Goal: Information Seeking & Learning: Learn about a topic

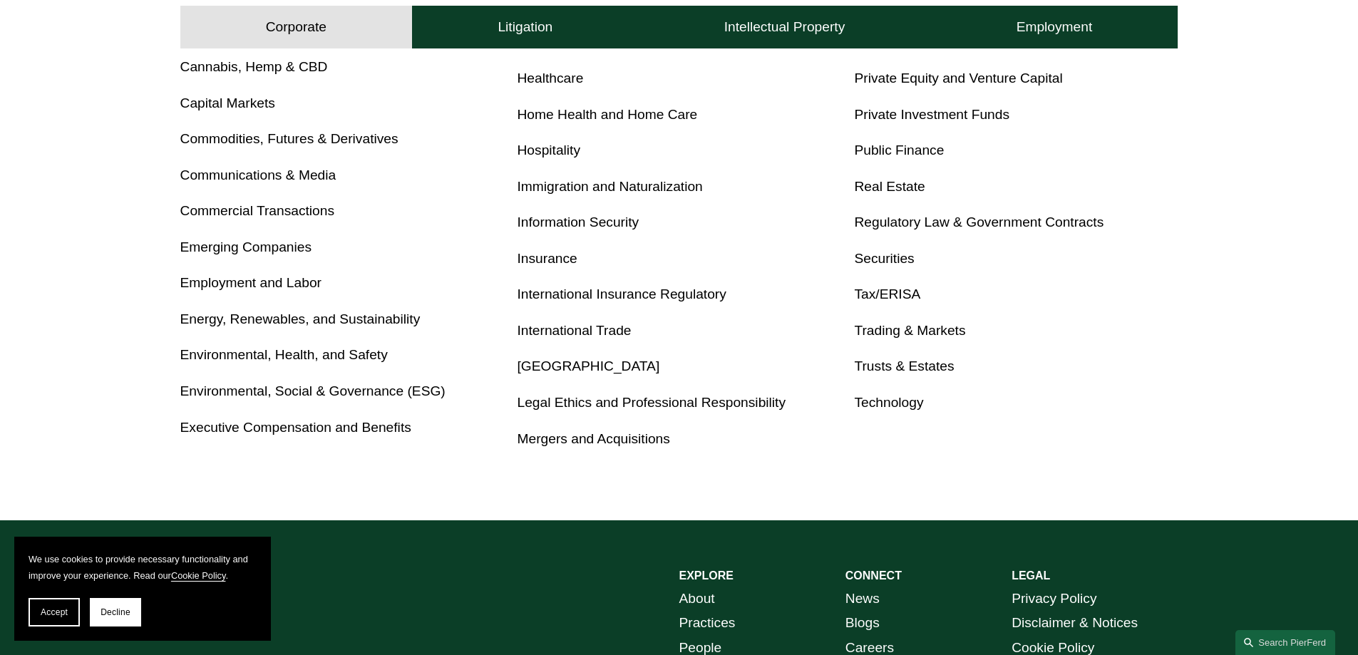
scroll to position [784, 0]
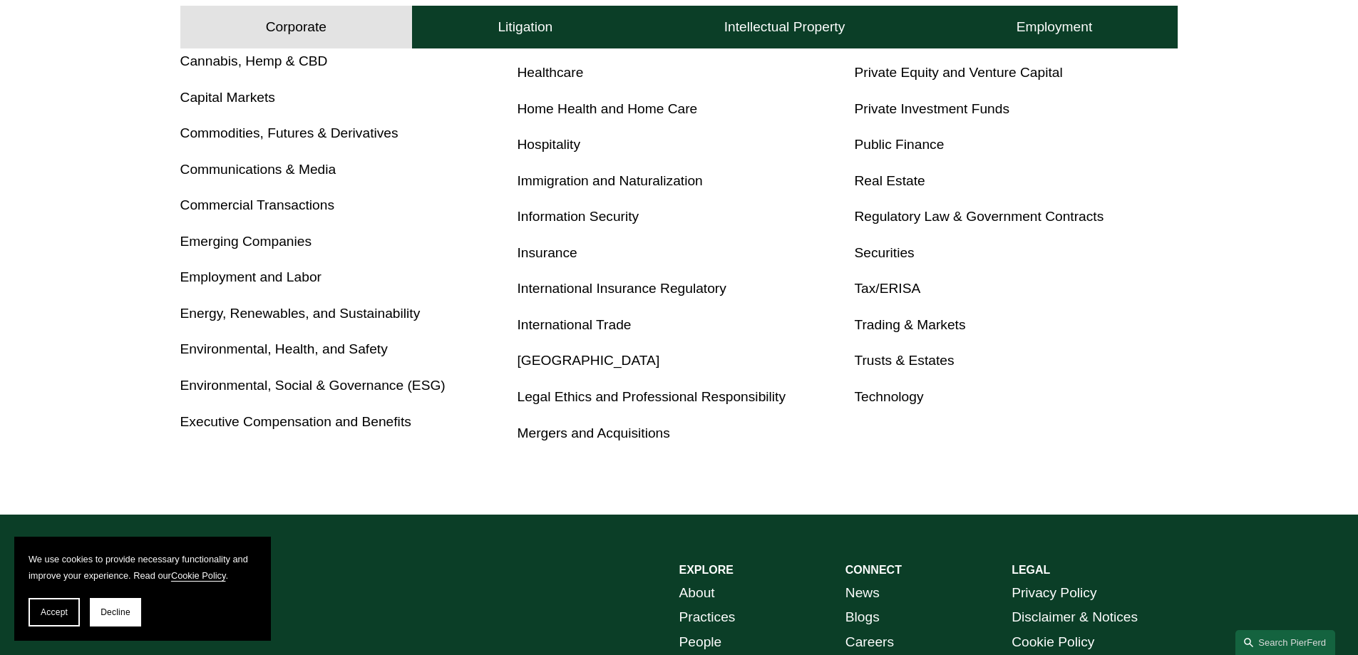
click at [870, 290] on link "Tax/ERISA" at bounding box center [887, 288] width 66 height 15
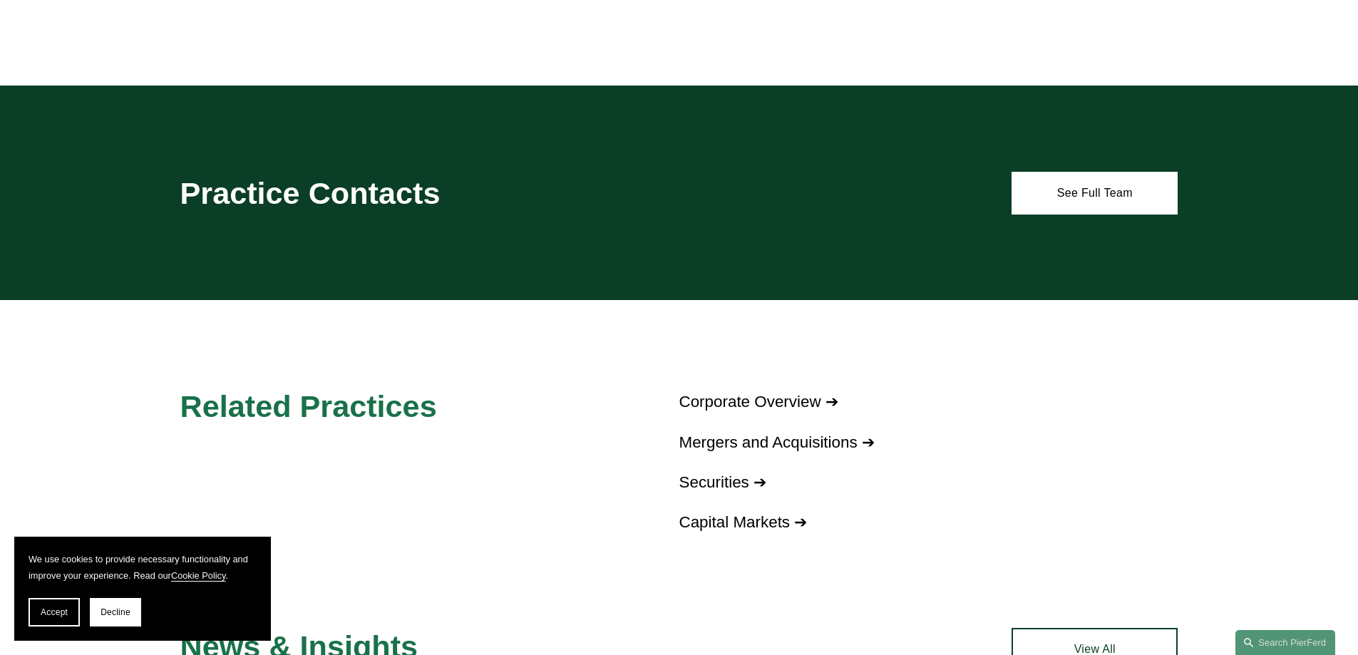
scroll to position [1140, 0]
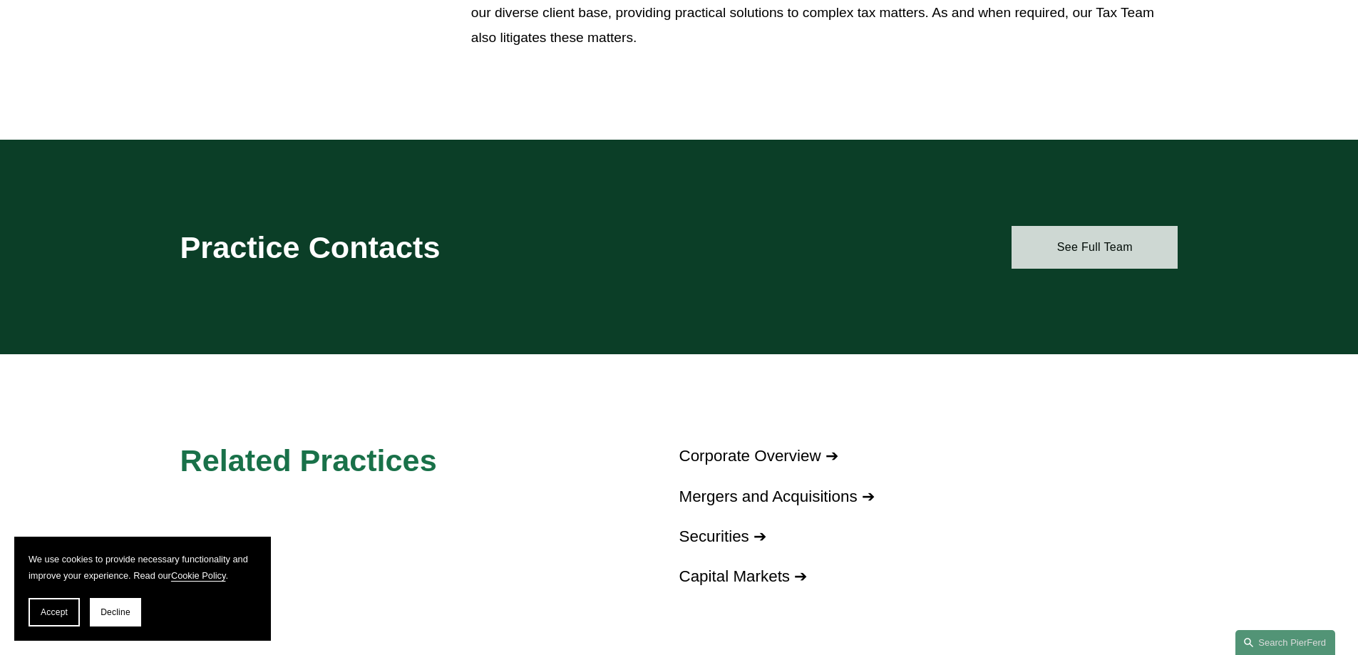
click at [1088, 233] on link "See Full Team" at bounding box center [1094, 247] width 166 height 43
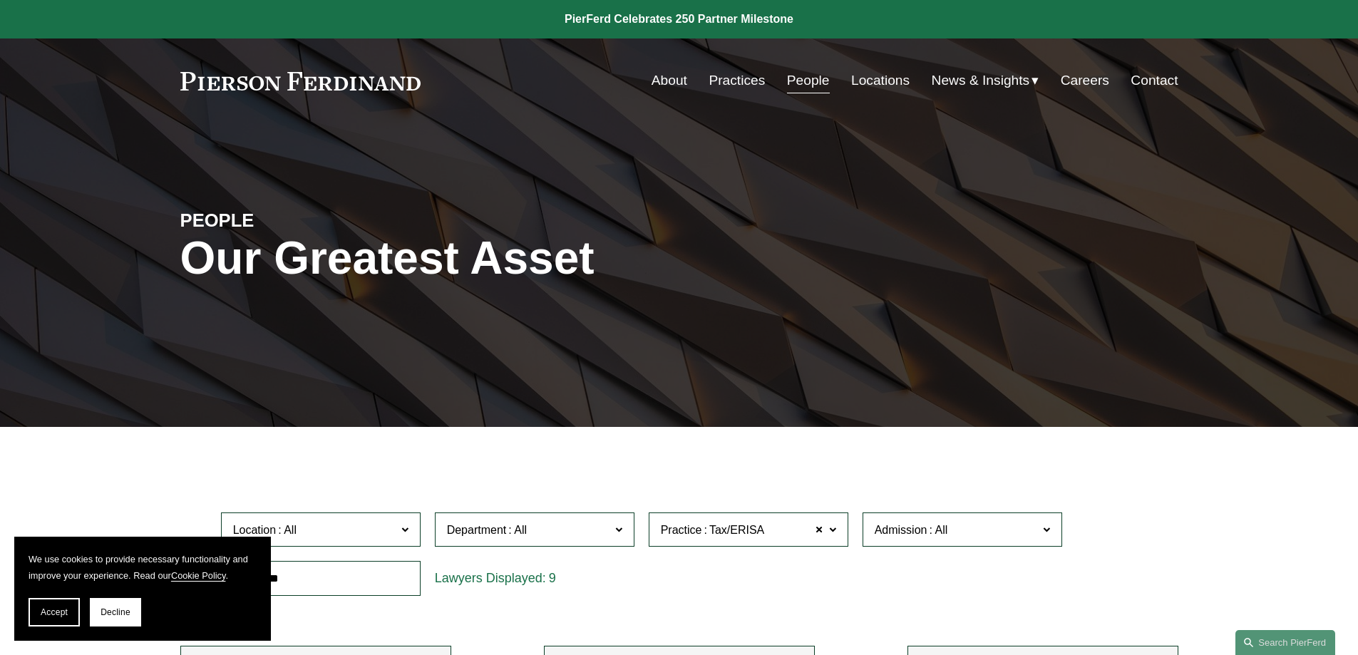
click at [716, 79] on link "Practices" at bounding box center [737, 80] width 56 height 27
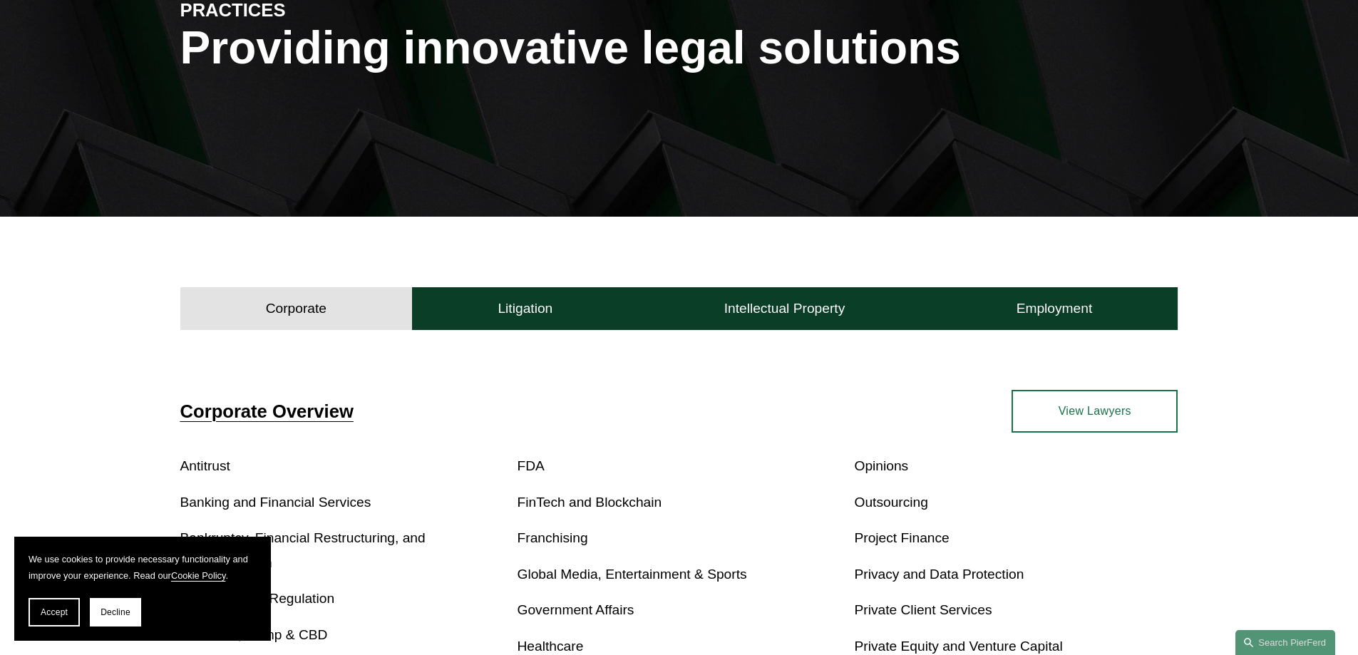
scroll to position [428, 0]
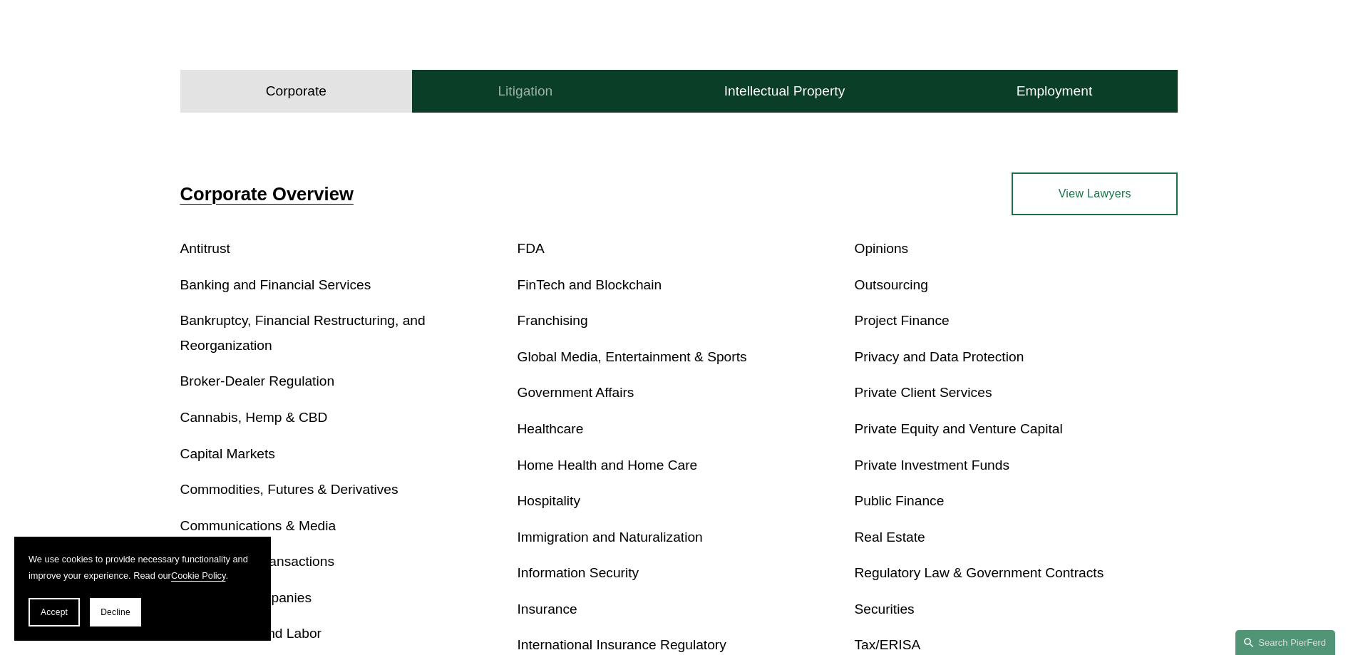
click at [562, 98] on button "Litigation" at bounding box center [525, 91] width 226 height 43
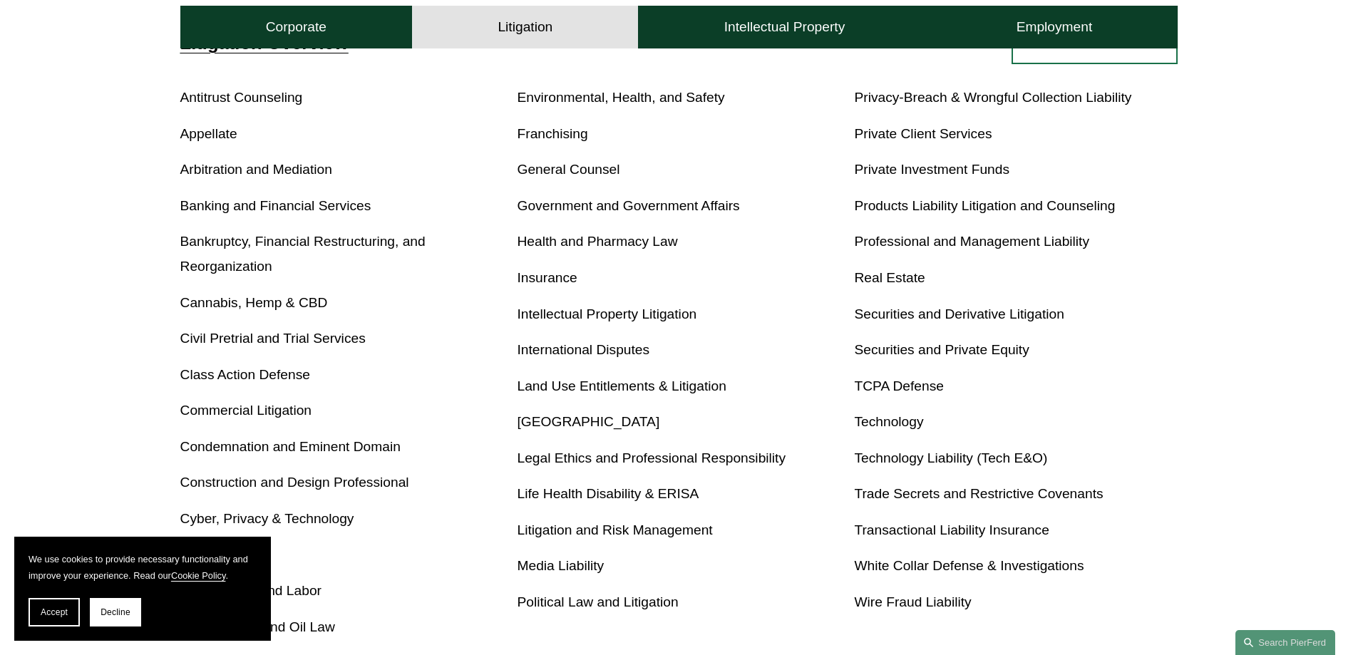
scroll to position [642, 0]
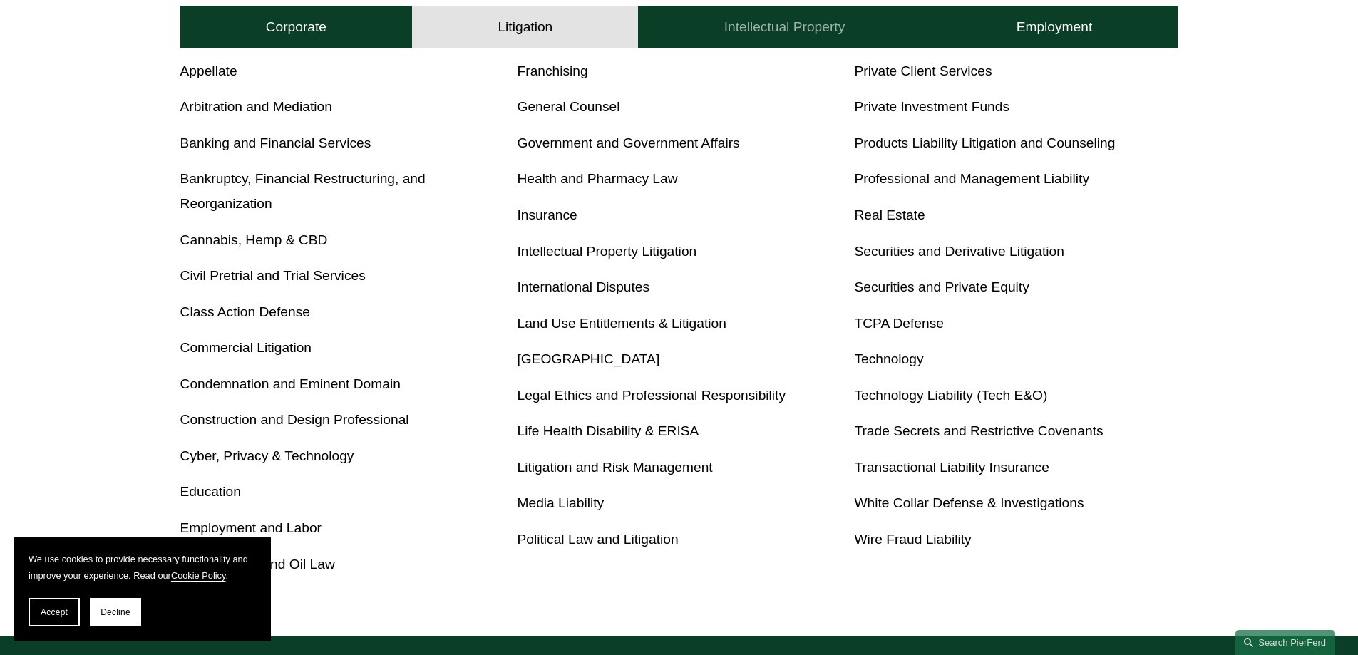
click at [789, 37] on button "Intellectual Property" at bounding box center [784, 27] width 292 height 43
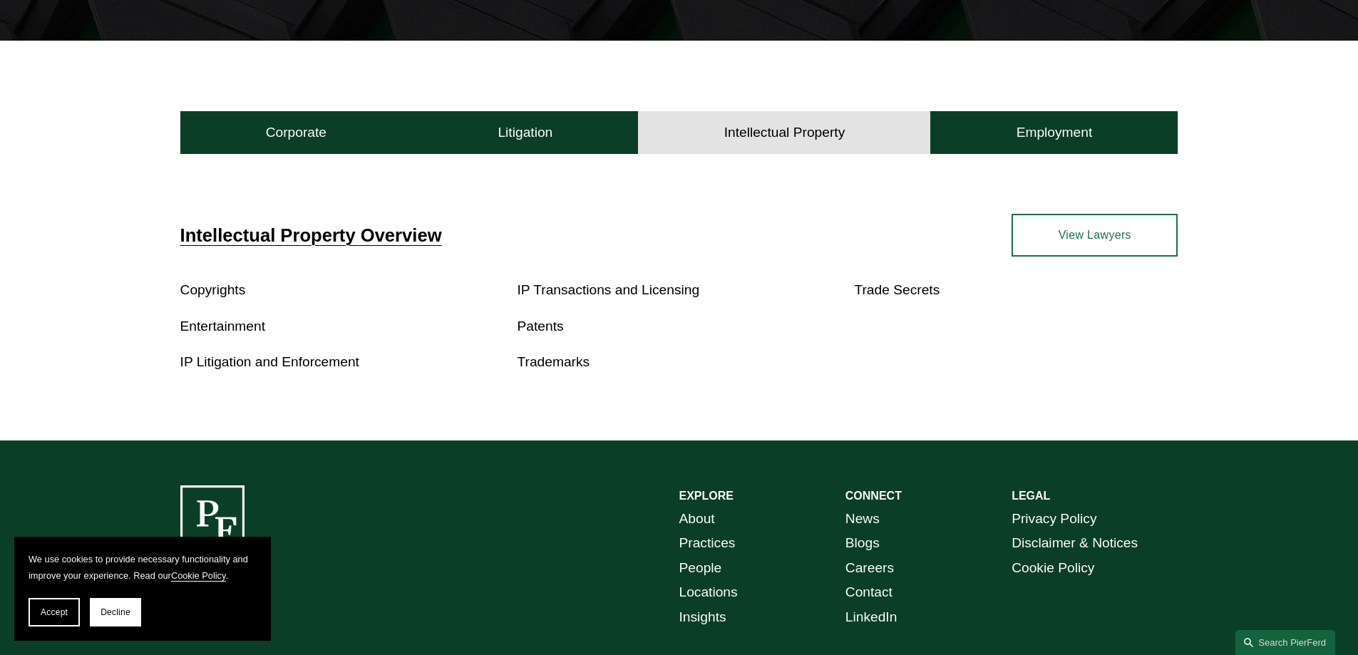
scroll to position [386, 0]
click at [1029, 145] on button "Employment" at bounding box center [1053, 133] width 247 height 43
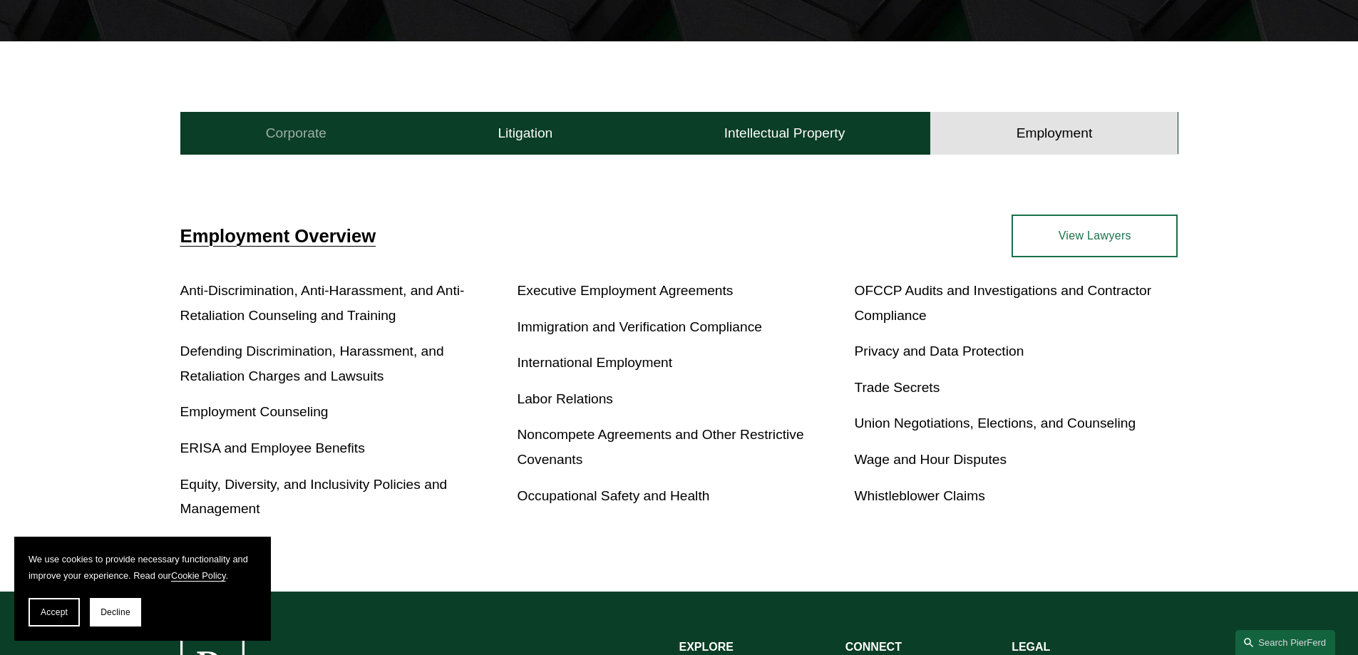
click at [333, 133] on button "Corporate" at bounding box center [296, 133] width 232 height 43
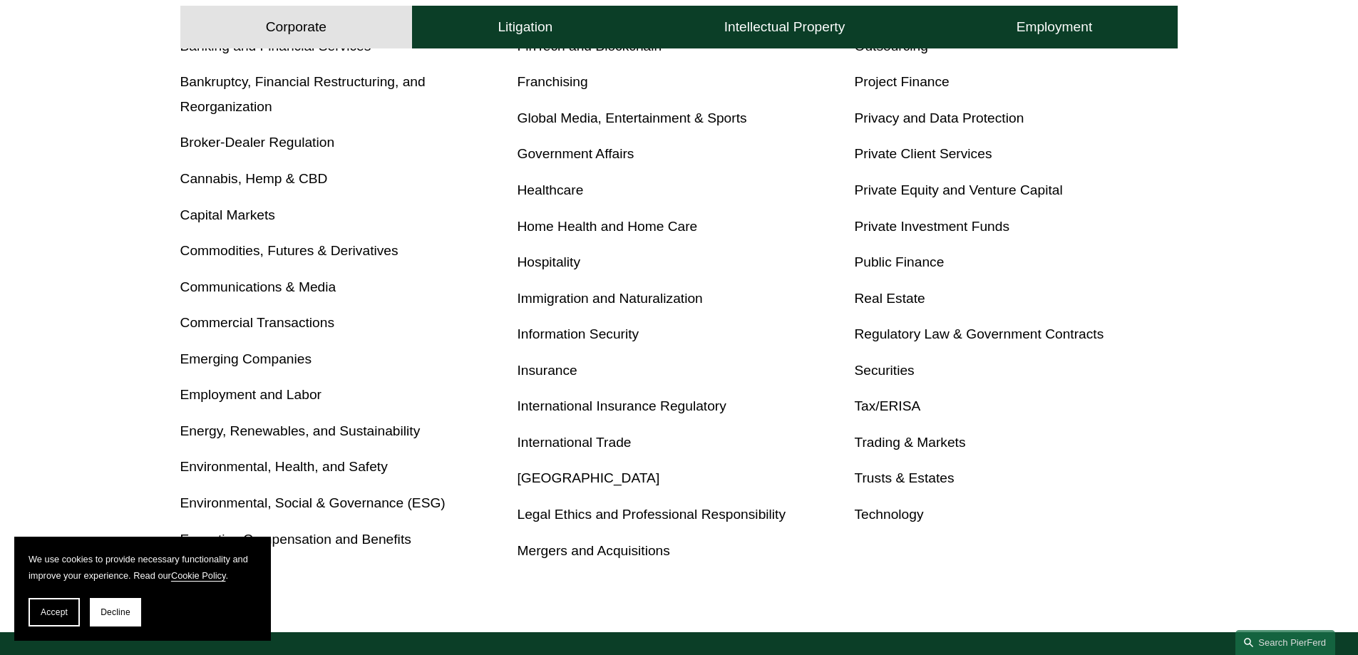
scroll to position [742, 0]
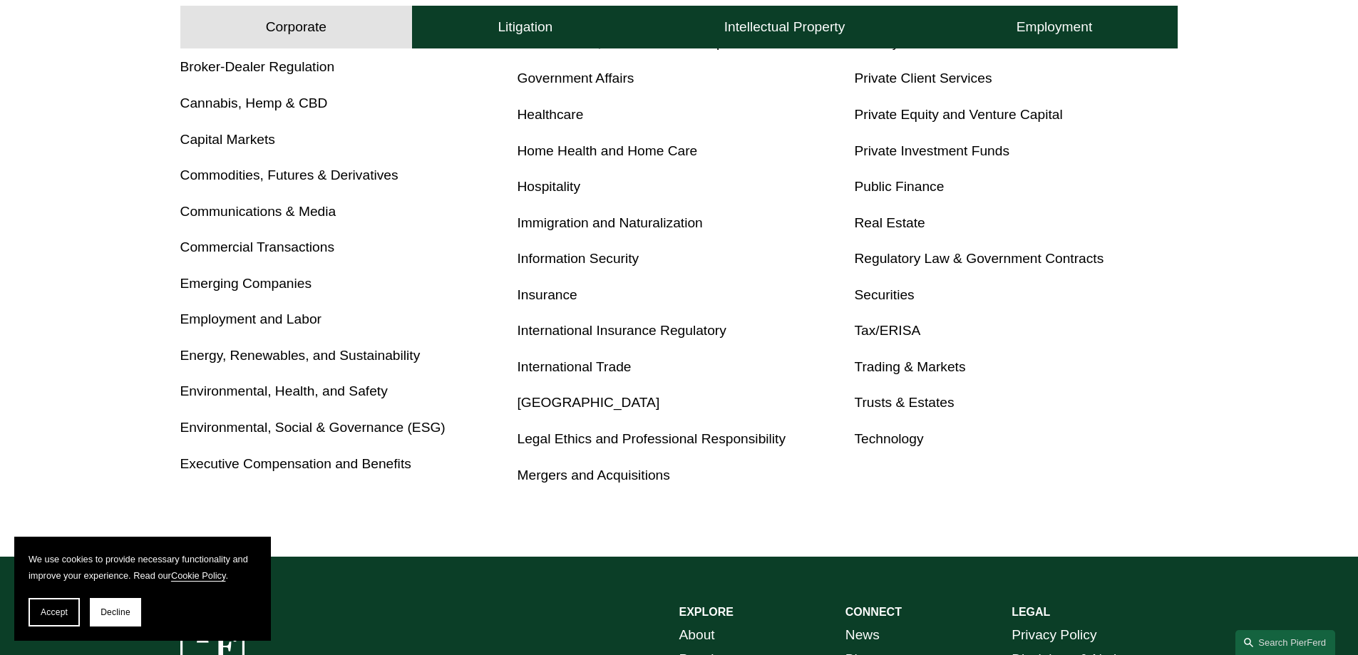
click at [574, 372] on link "International Trade" at bounding box center [574, 366] width 114 height 15
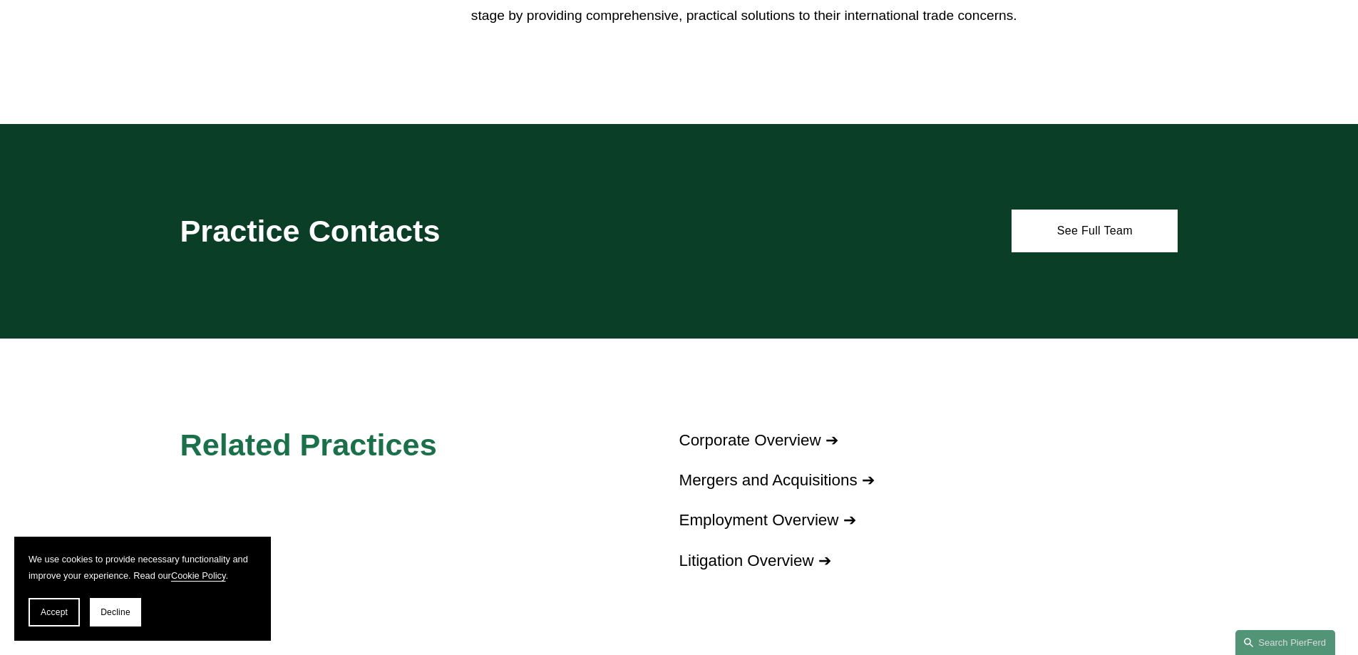
scroll to position [1568, 0]
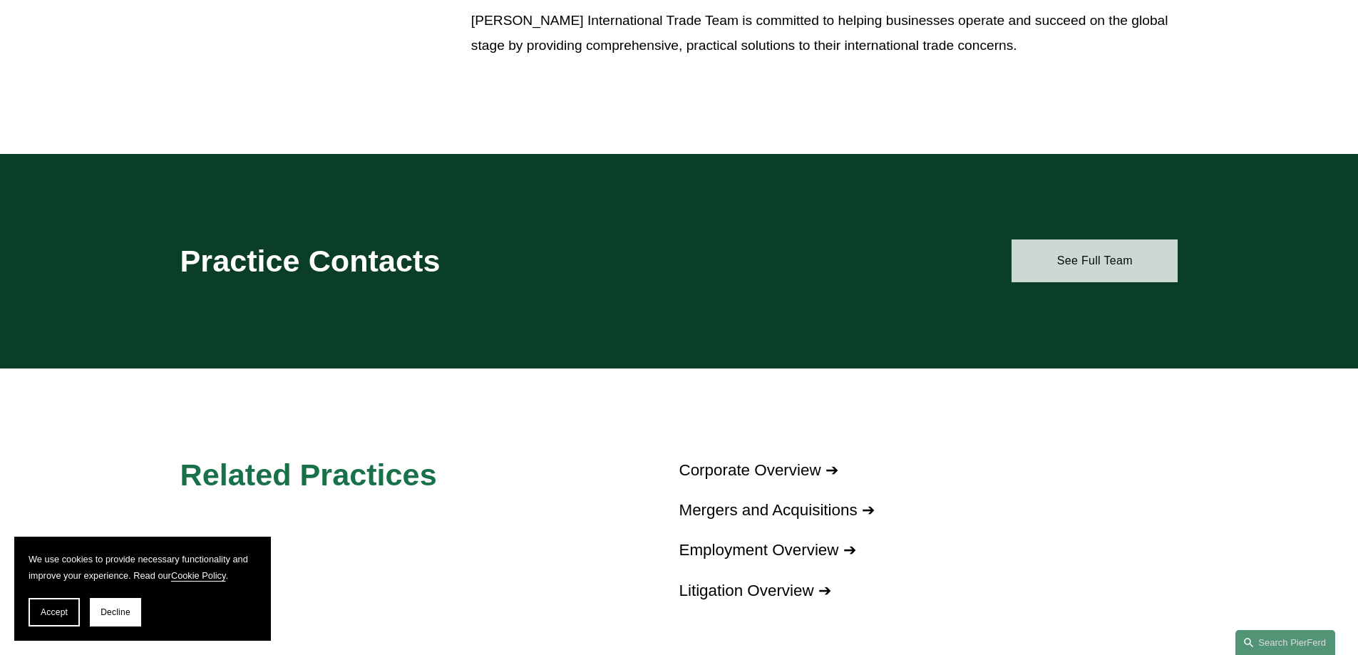
click at [1072, 264] on link "See Full Team" at bounding box center [1094, 260] width 166 height 43
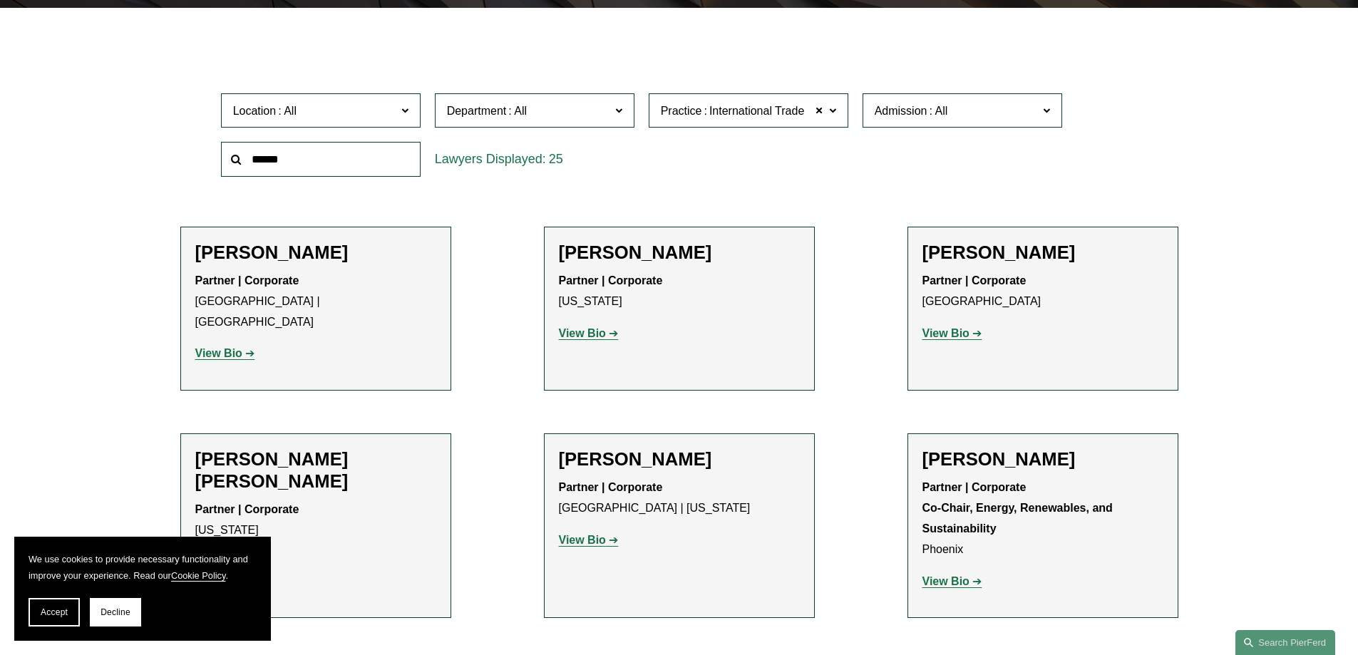
scroll to position [428, 0]
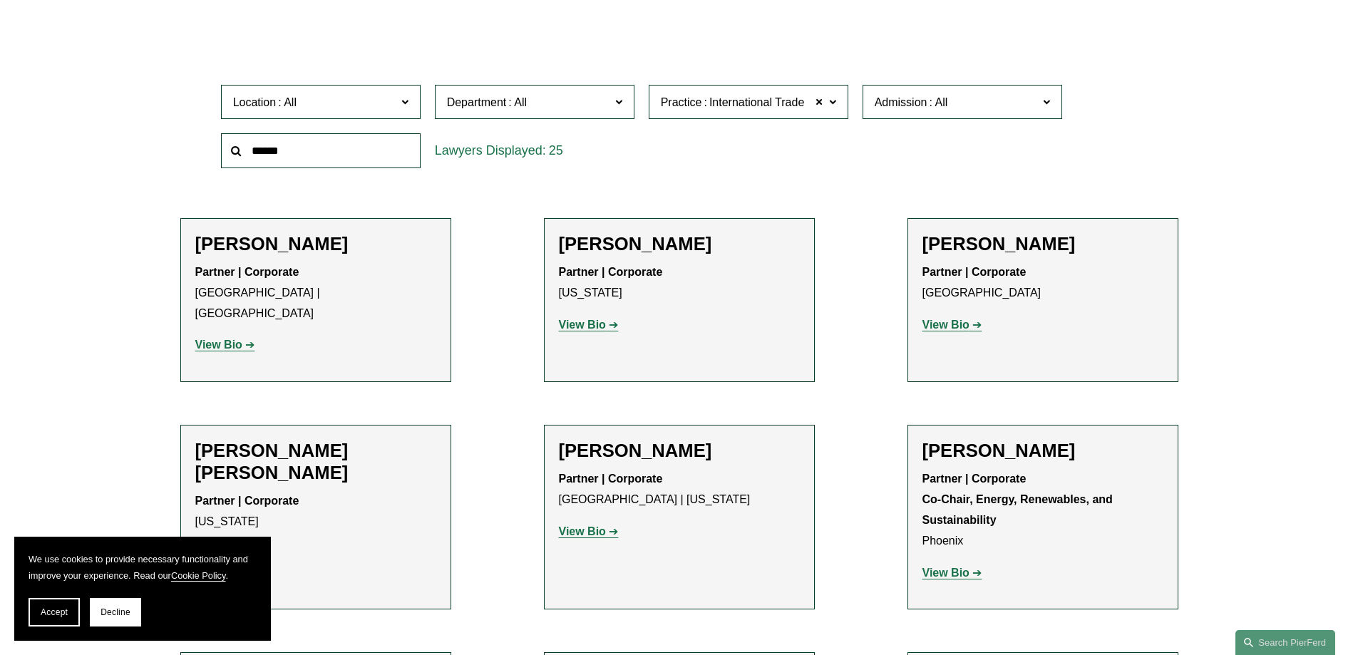
click at [216, 339] on strong "View Bio" at bounding box center [218, 345] width 47 height 12
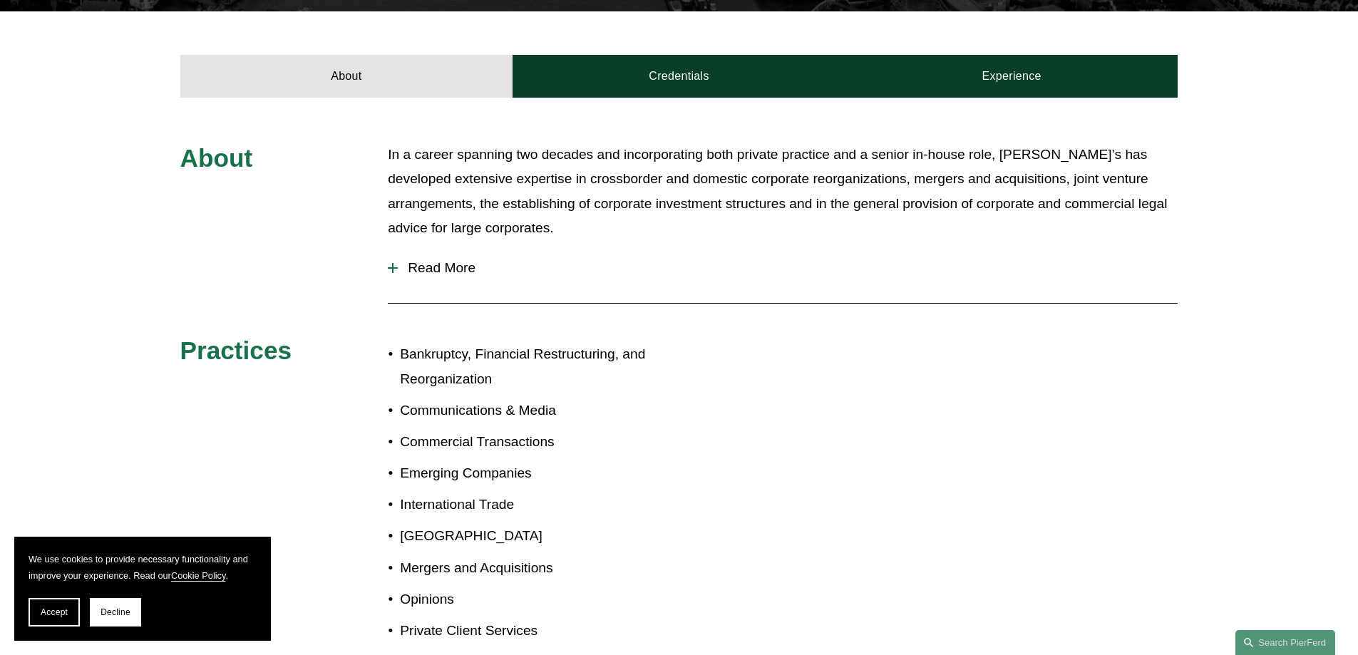
scroll to position [435, 0]
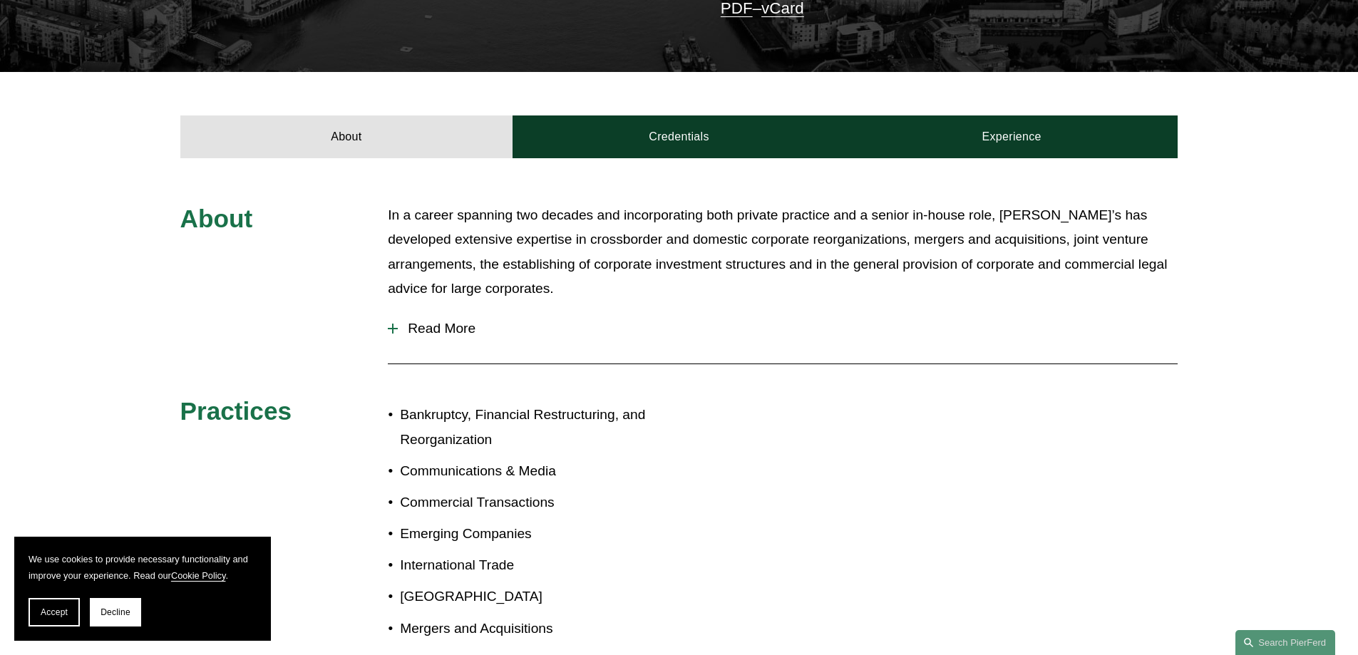
click at [398, 328] on span "Read More" at bounding box center [788, 329] width 780 height 16
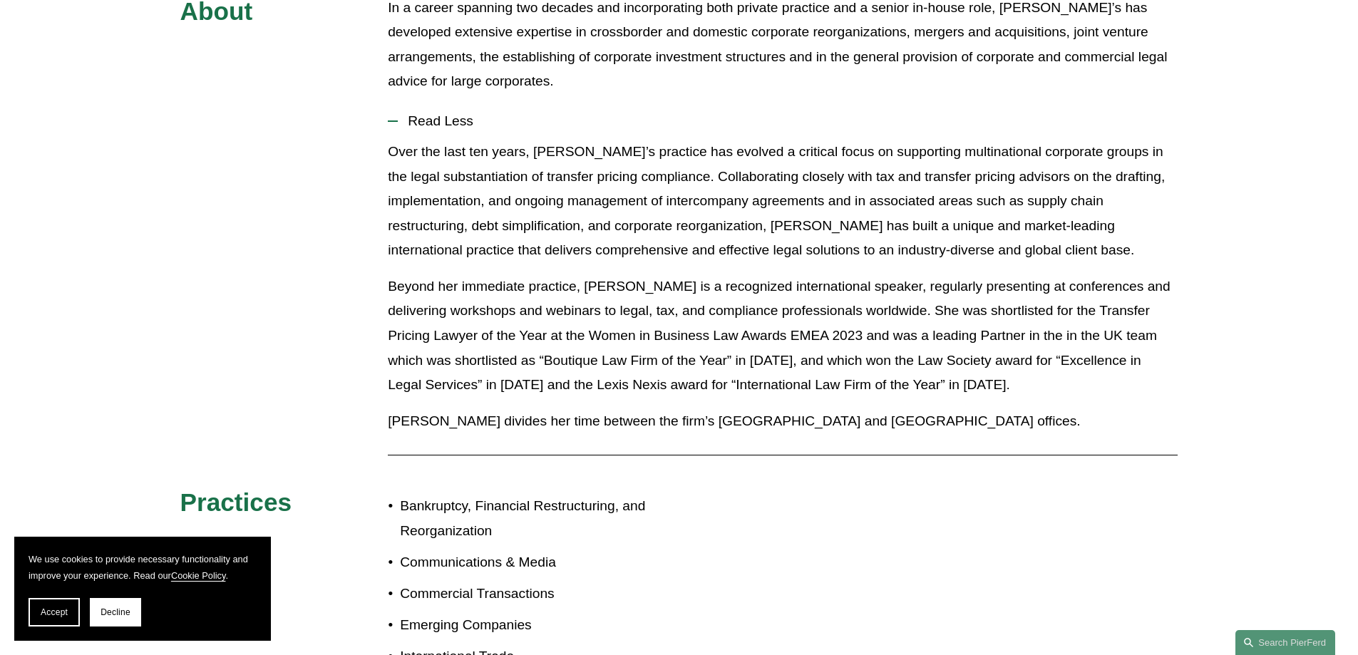
scroll to position [649, 0]
